Goal: Navigation & Orientation: Find specific page/section

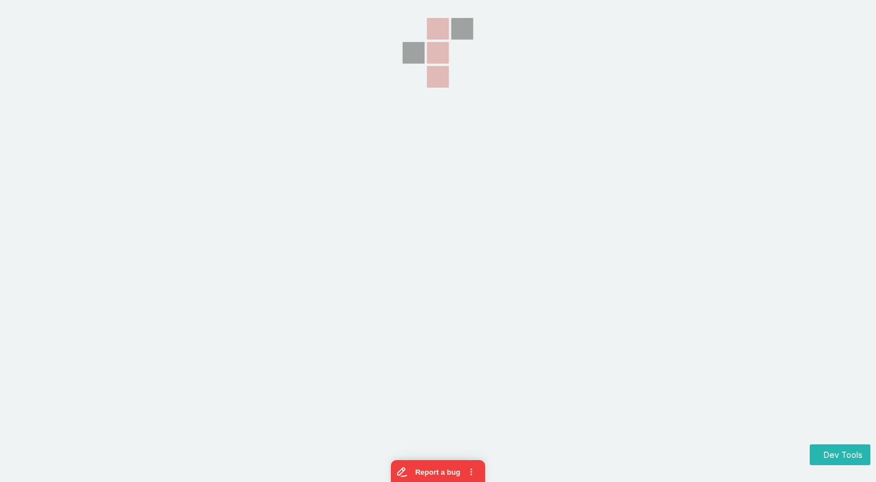
click at [294, 39] on section at bounding box center [438, 120] width 876 height 241
